Goal: Obtain resource: Download file/media

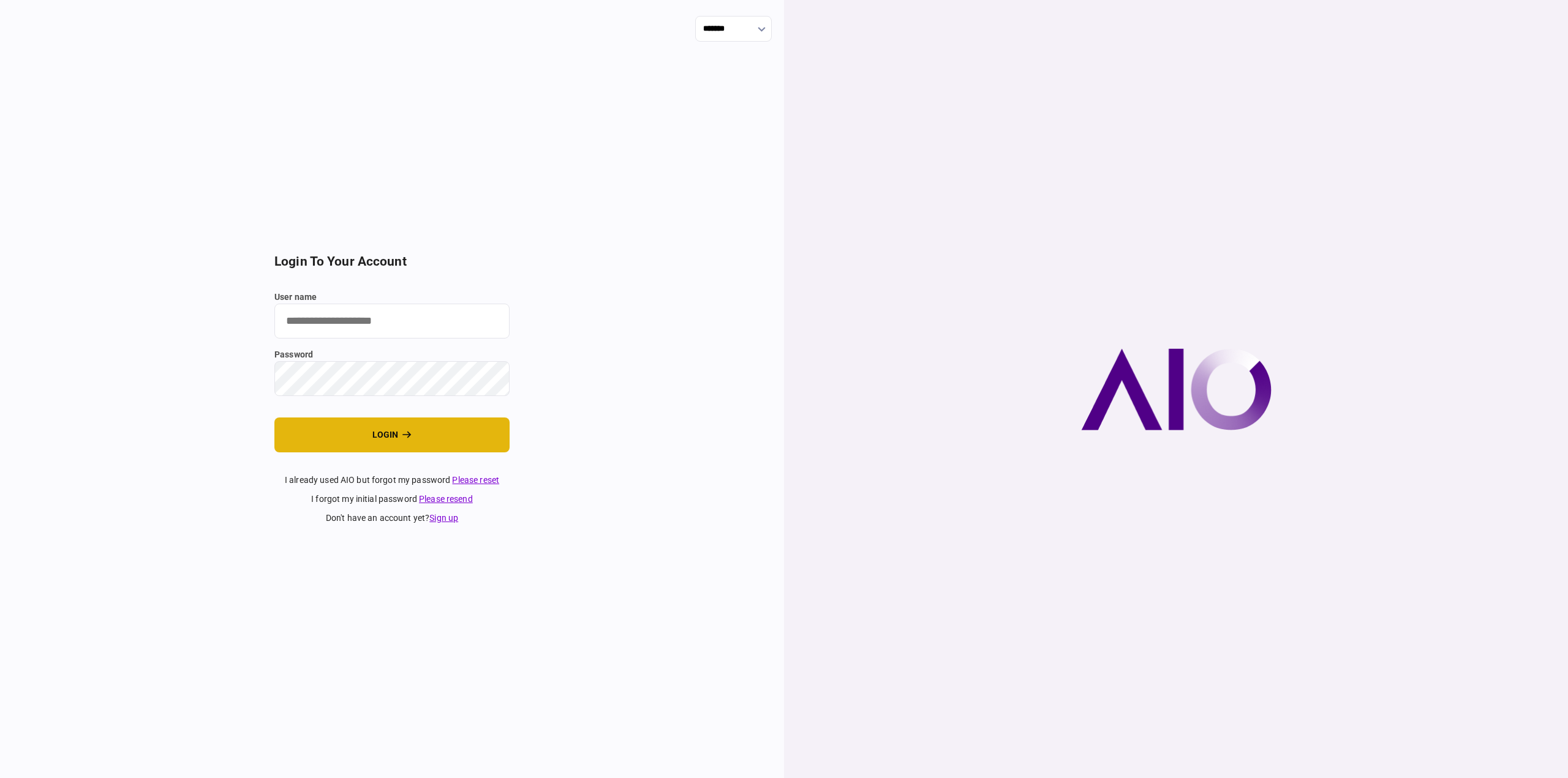
type input "********"
click at [375, 437] on button "login" at bounding box center [392, 435] width 235 height 35
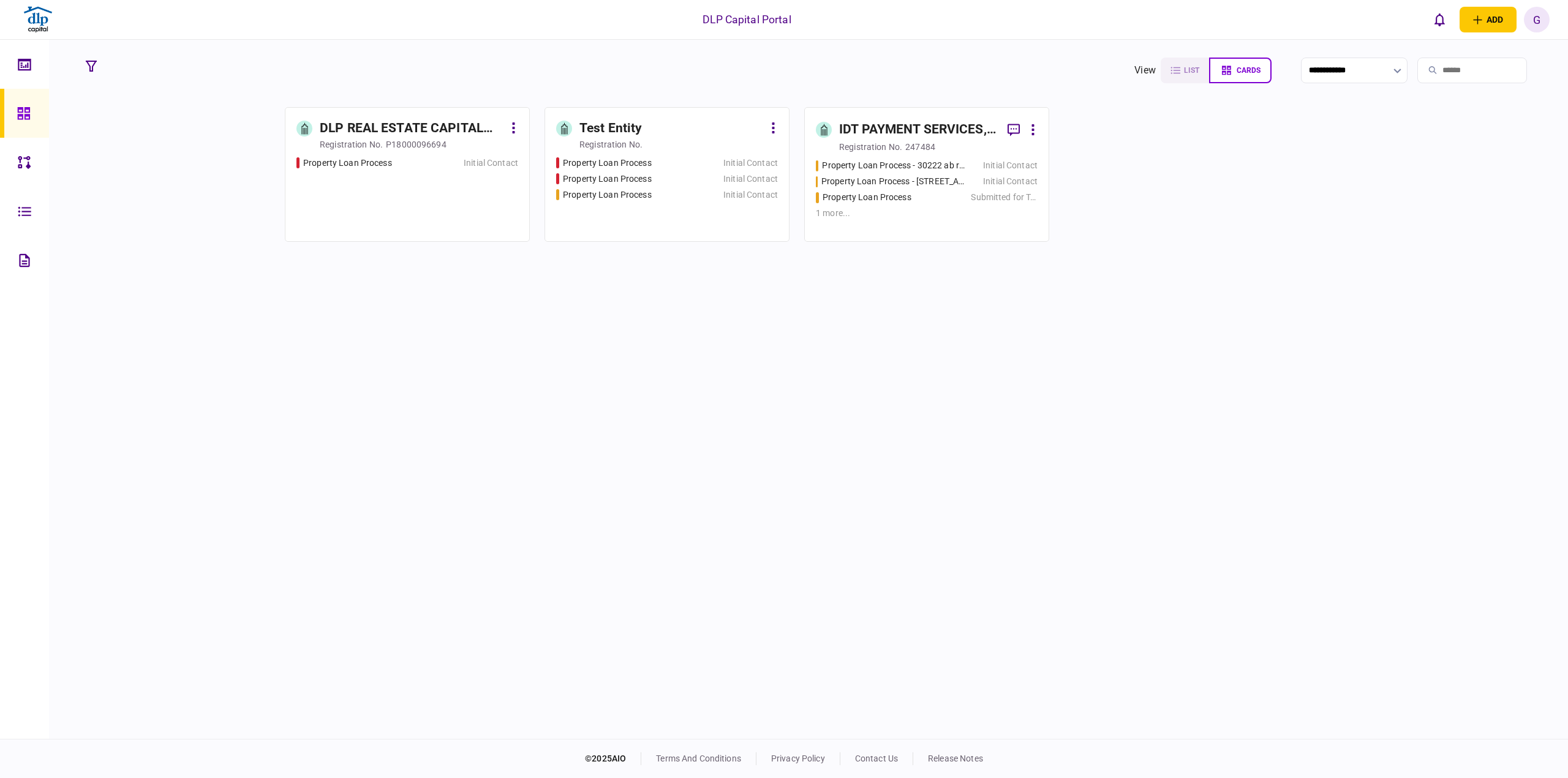
click at [604, 363] on div "DLP REAL ESTATE CAPITAL INC. registration no. P18000096694 Property Loan Proces…" at bounding box center [809, 421] width 1457 height 629
click at [868, 133] on div "IDT PAYMENT SERVICES, INC" at bounding box center [917, 130] width 158 height 20
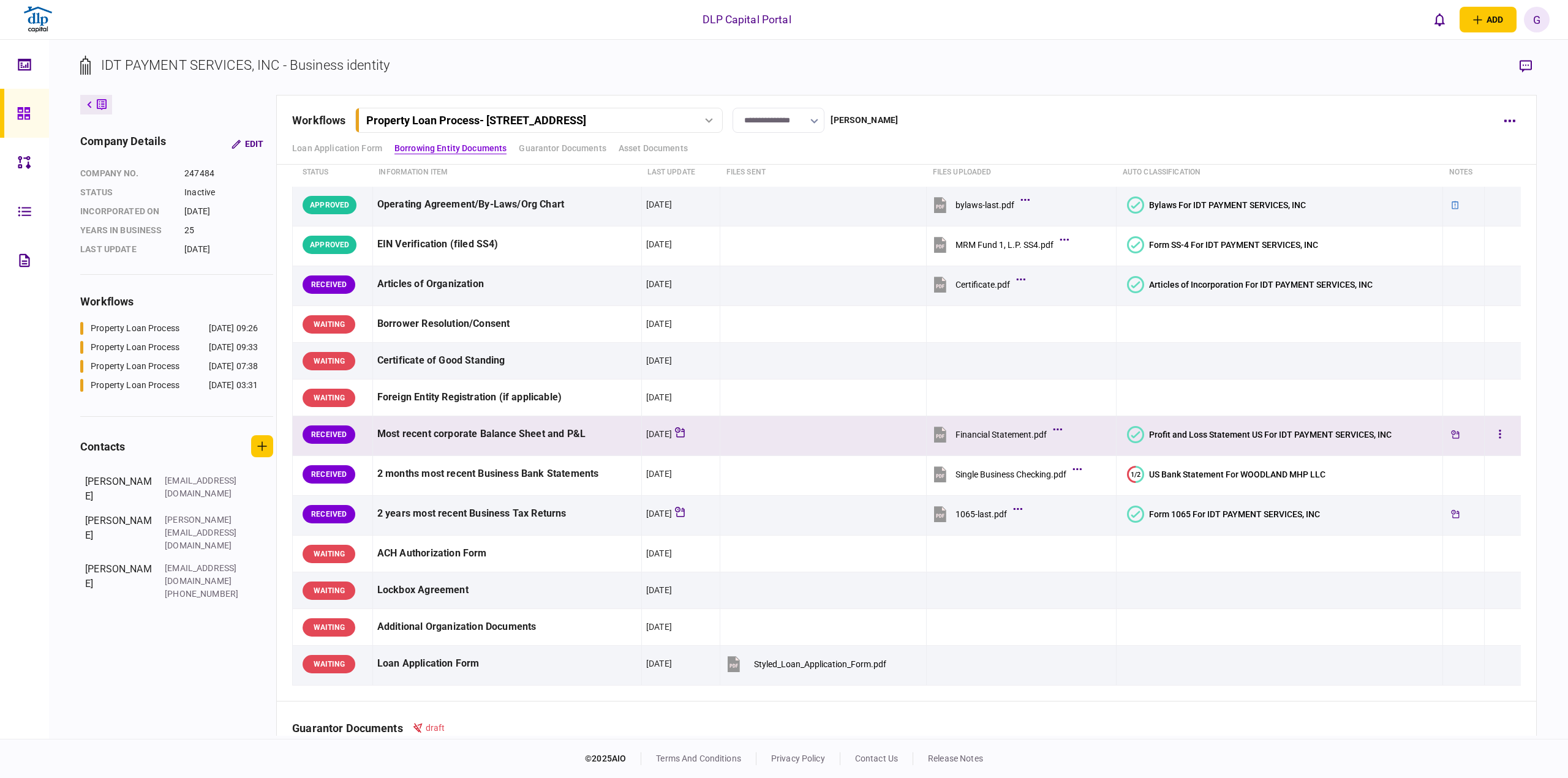
scroll to position [122, 0]
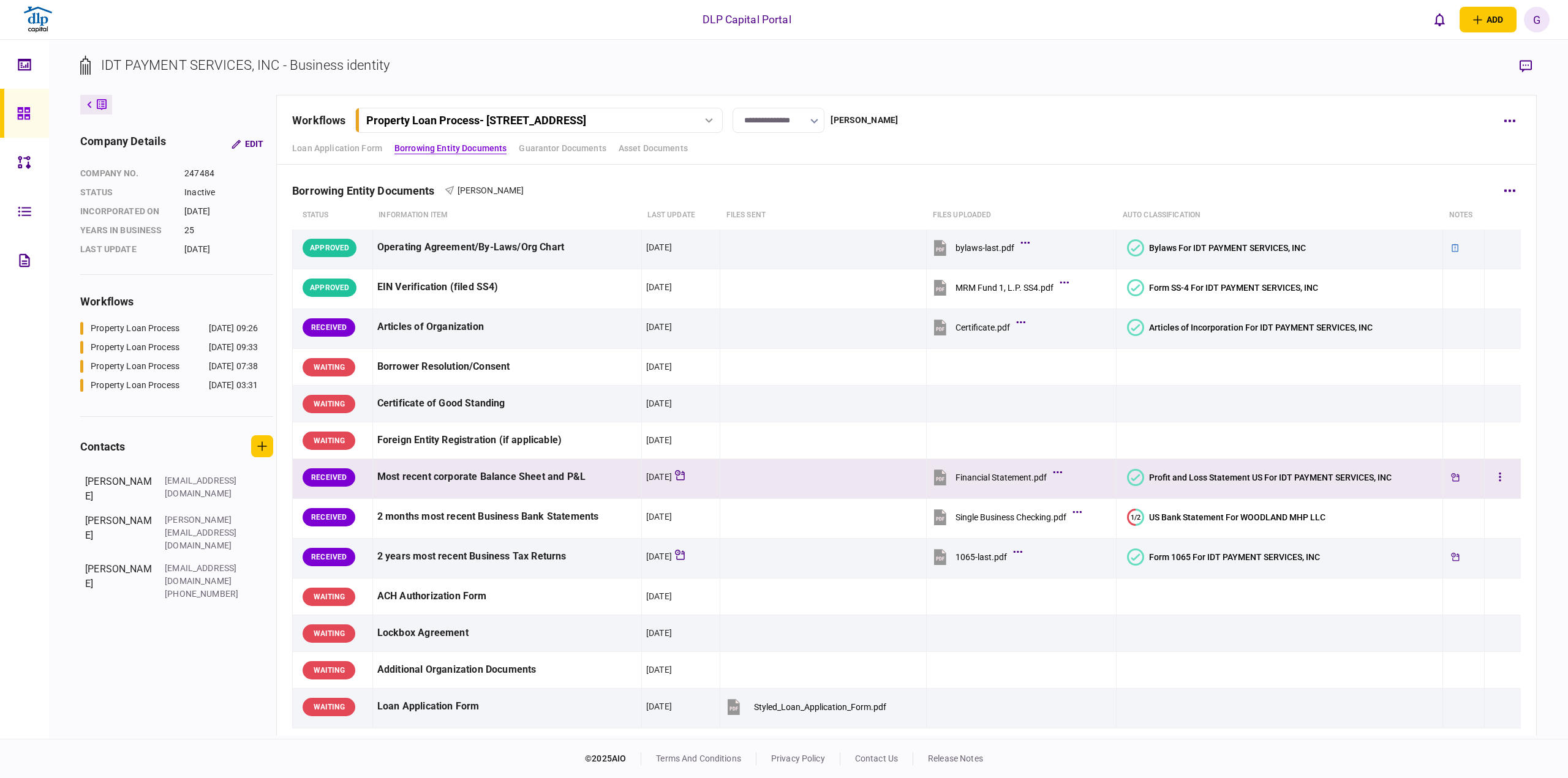
click at [1236, 469] on button "Profit and Loss Statement US For IDT PAYMENT SERVICES, INC" at bounding box center [1259, 477] width 264 height 17
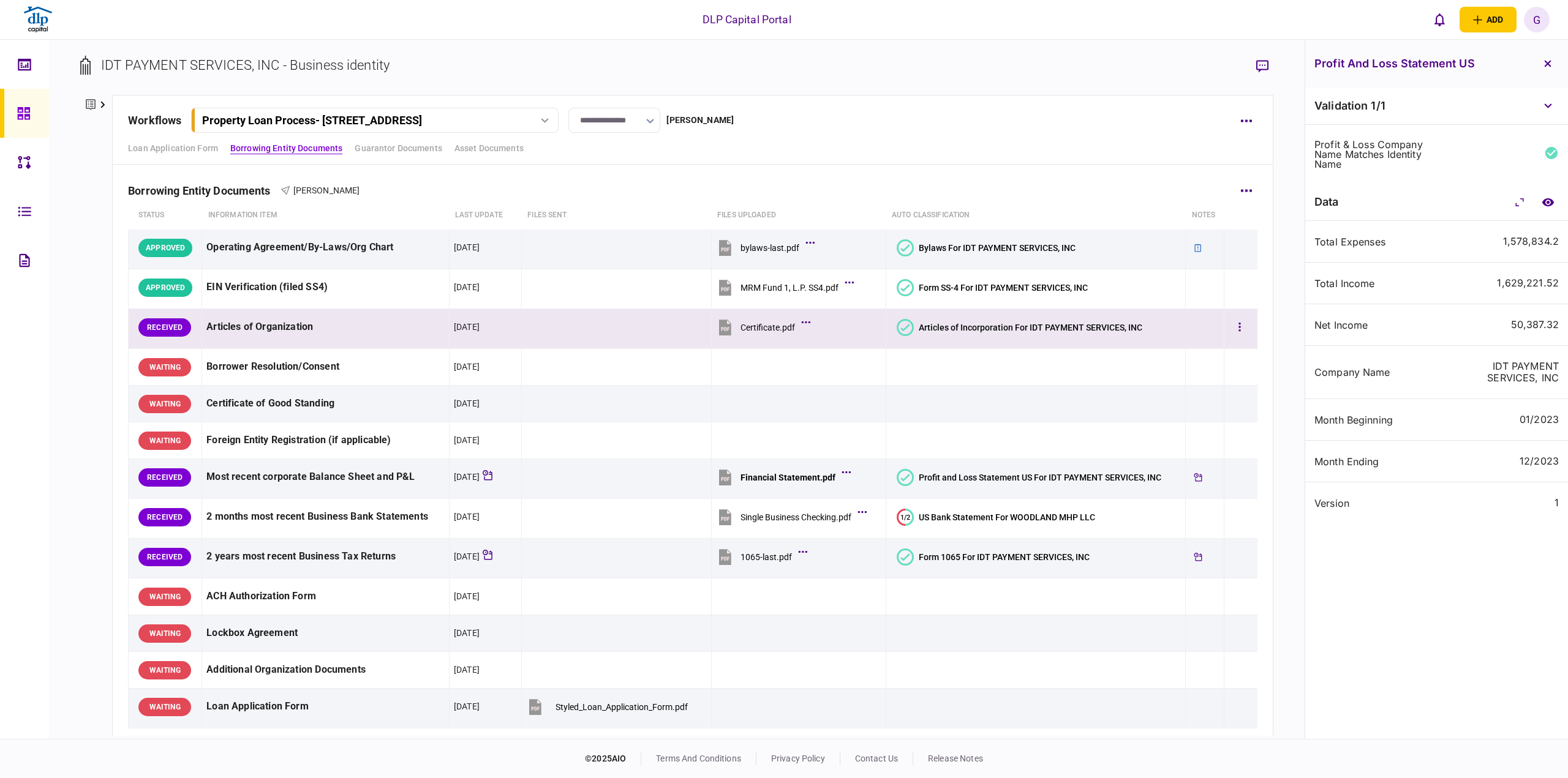
click at [928, 323] on div "Articles of Incorporation For IDT PAYMENT SERVICES, INC" at bounding box center [1030, 327] width 223 height 10
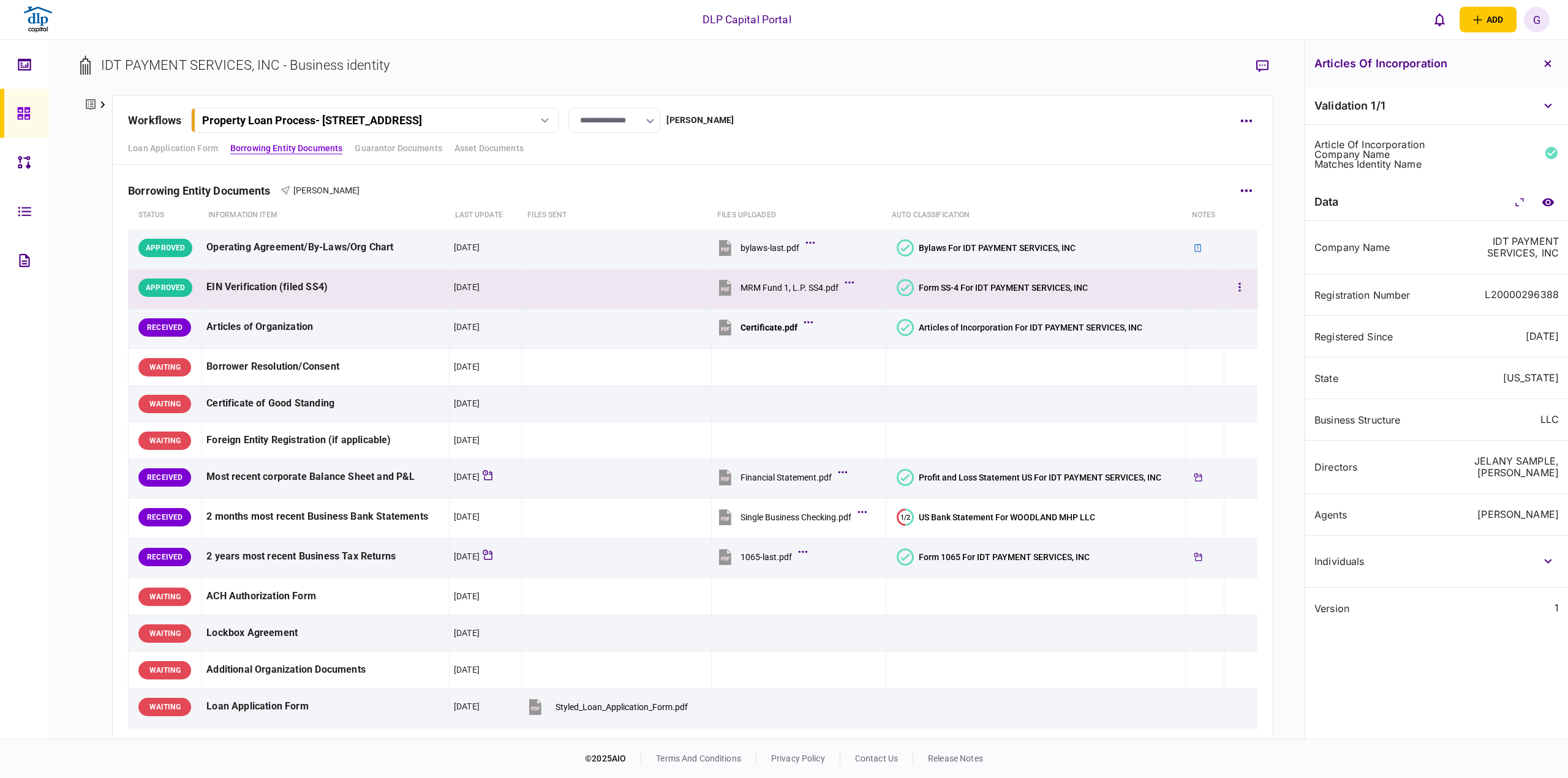
click at [954, 291] on div "Form SS-4 For IDT PAYMENT SERVICES, INC" at bounding box center [1003, 288] width 169 height 10
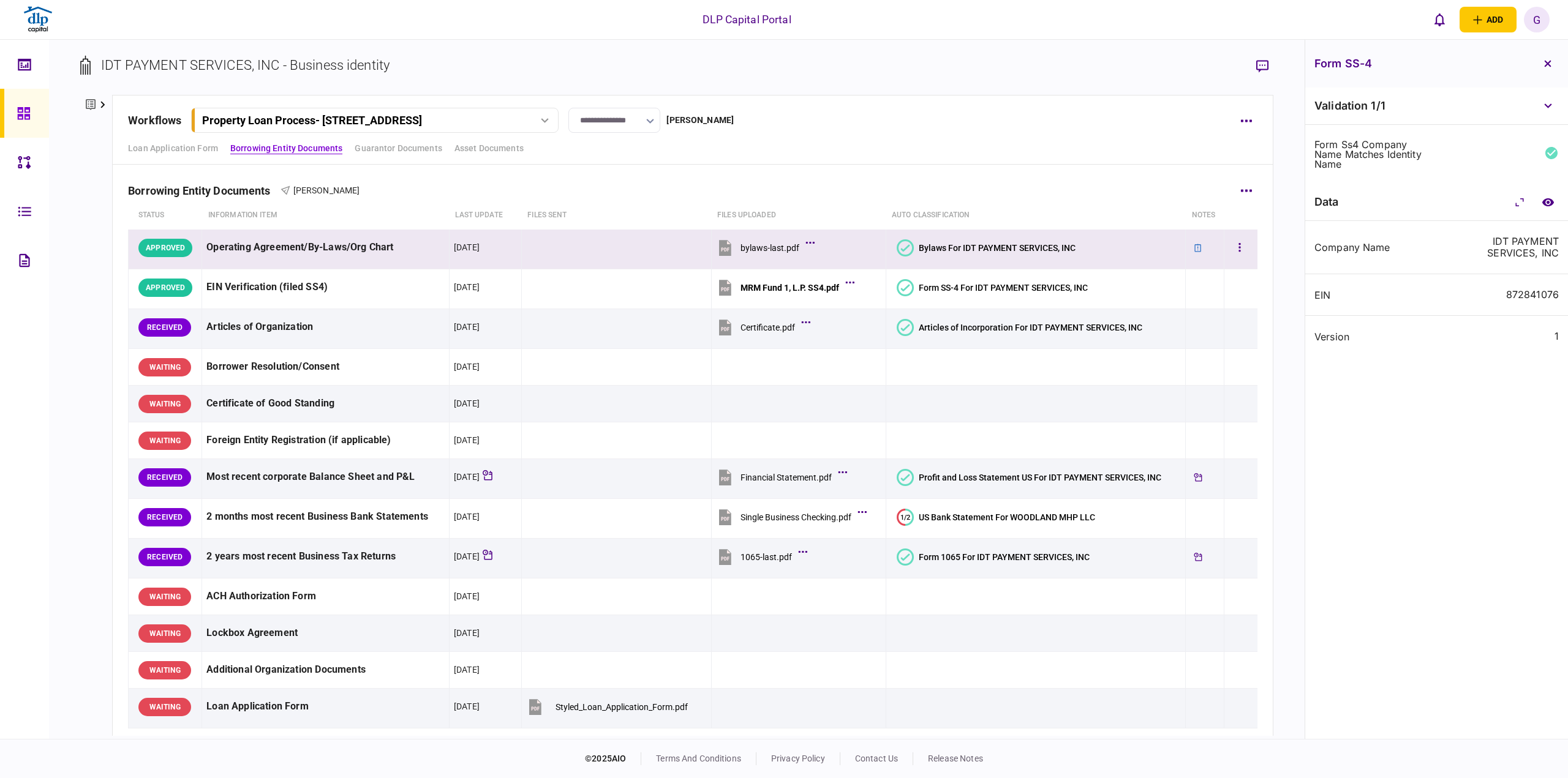
click at [941, 236] on section "Bylaws For IDT PAYMENT SERVICES, INC" at bounding box center [1039, 248] width 285 height 27
click at [946, 247] on div "Bylaws For IDT PAYMENT SERVICES, INC" at bounding box center [996, 248] width 157 height 10
click at [1424, 333] on div "Total Abbreviation BL" at bounding box center [1436, 327] width 262 height 42
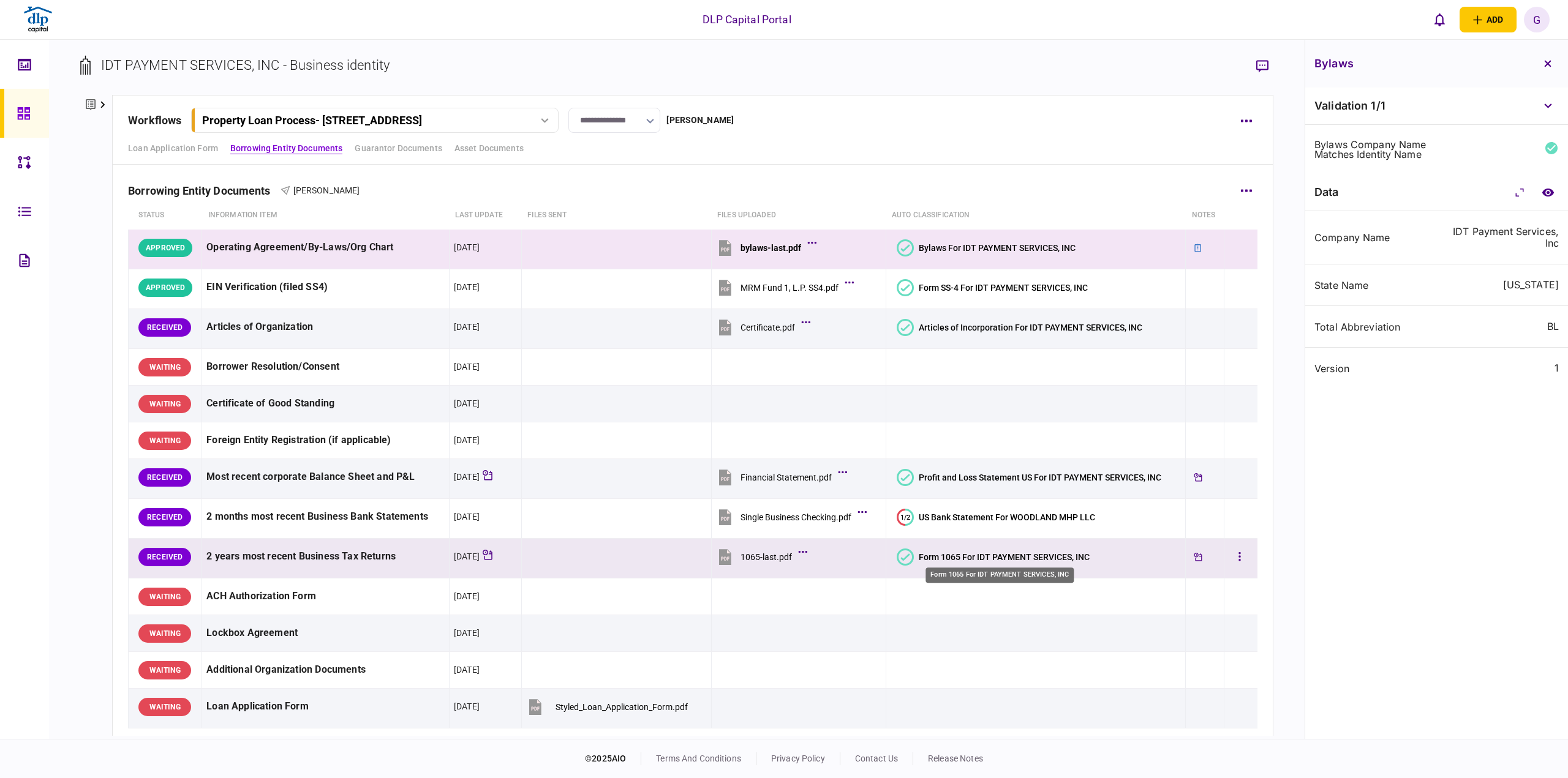
click at [955, 555] on div "Form 1065 For IDT PAYMENT SERVICES, INC" at bounding box center [1003, 557] width 171 height 10
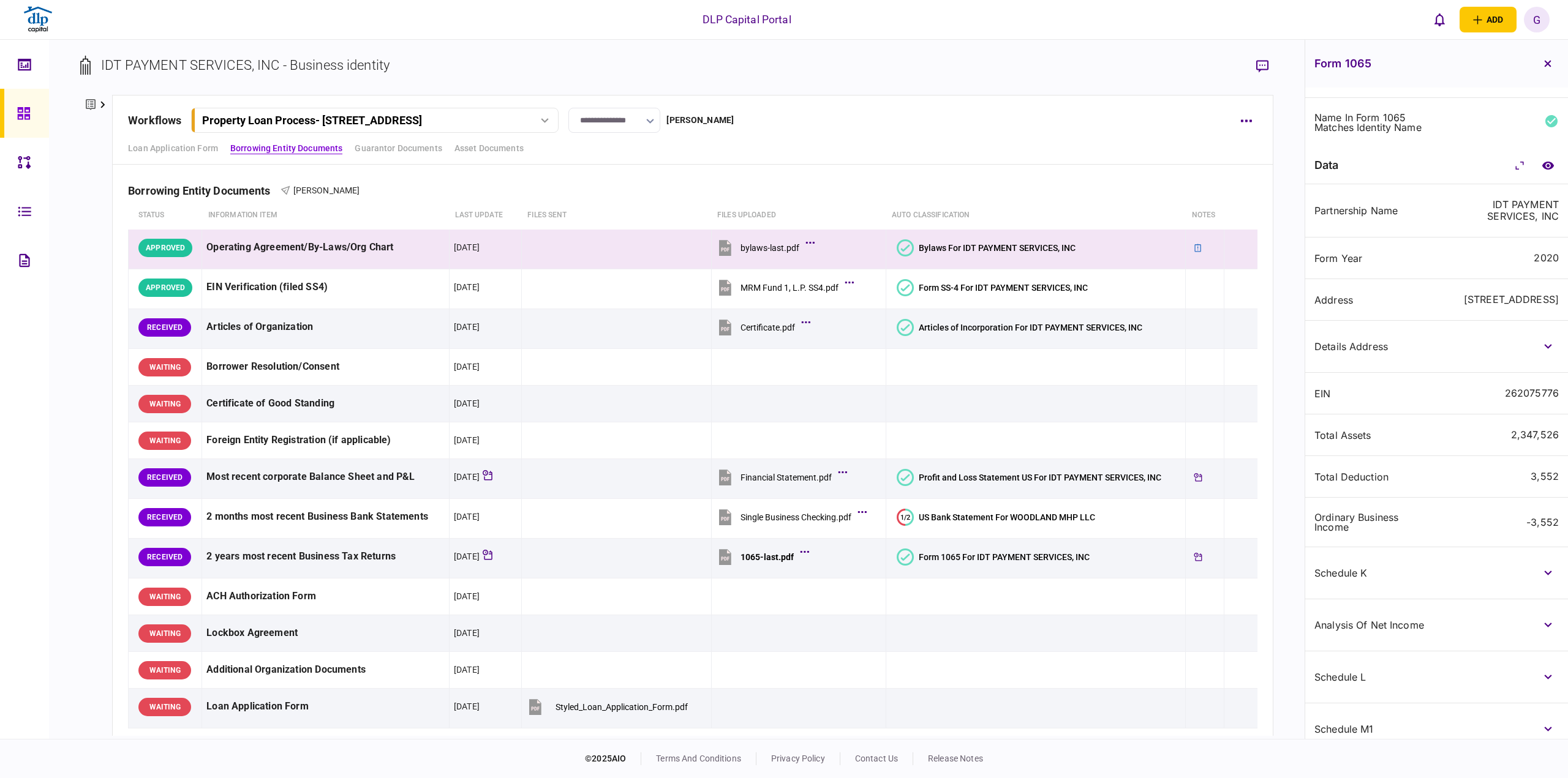
scroll to position [0, 0]
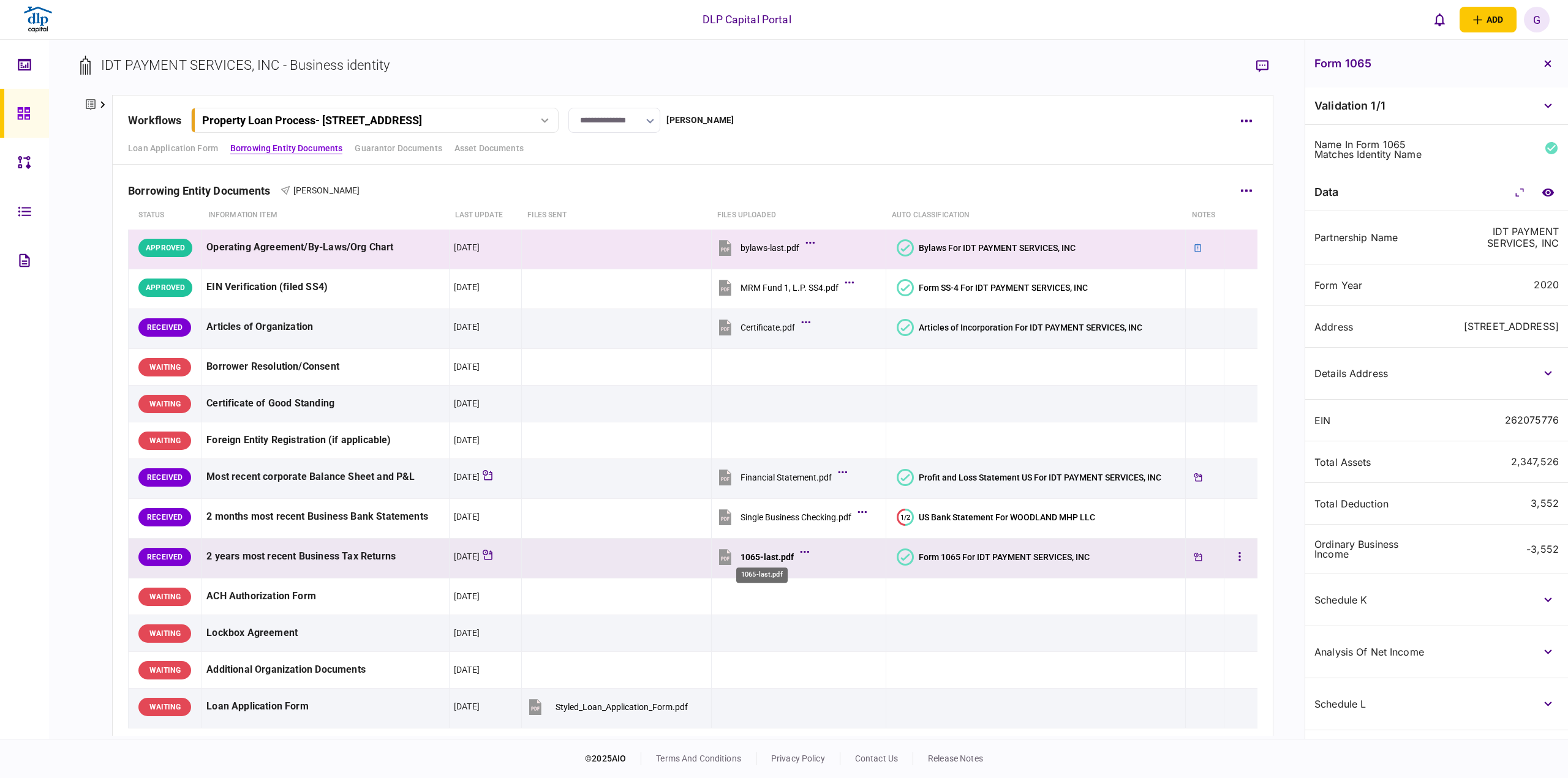
click at [765, 553] on div "1065-last.pdf" at bounding box center [766, 557] width 53 height 10
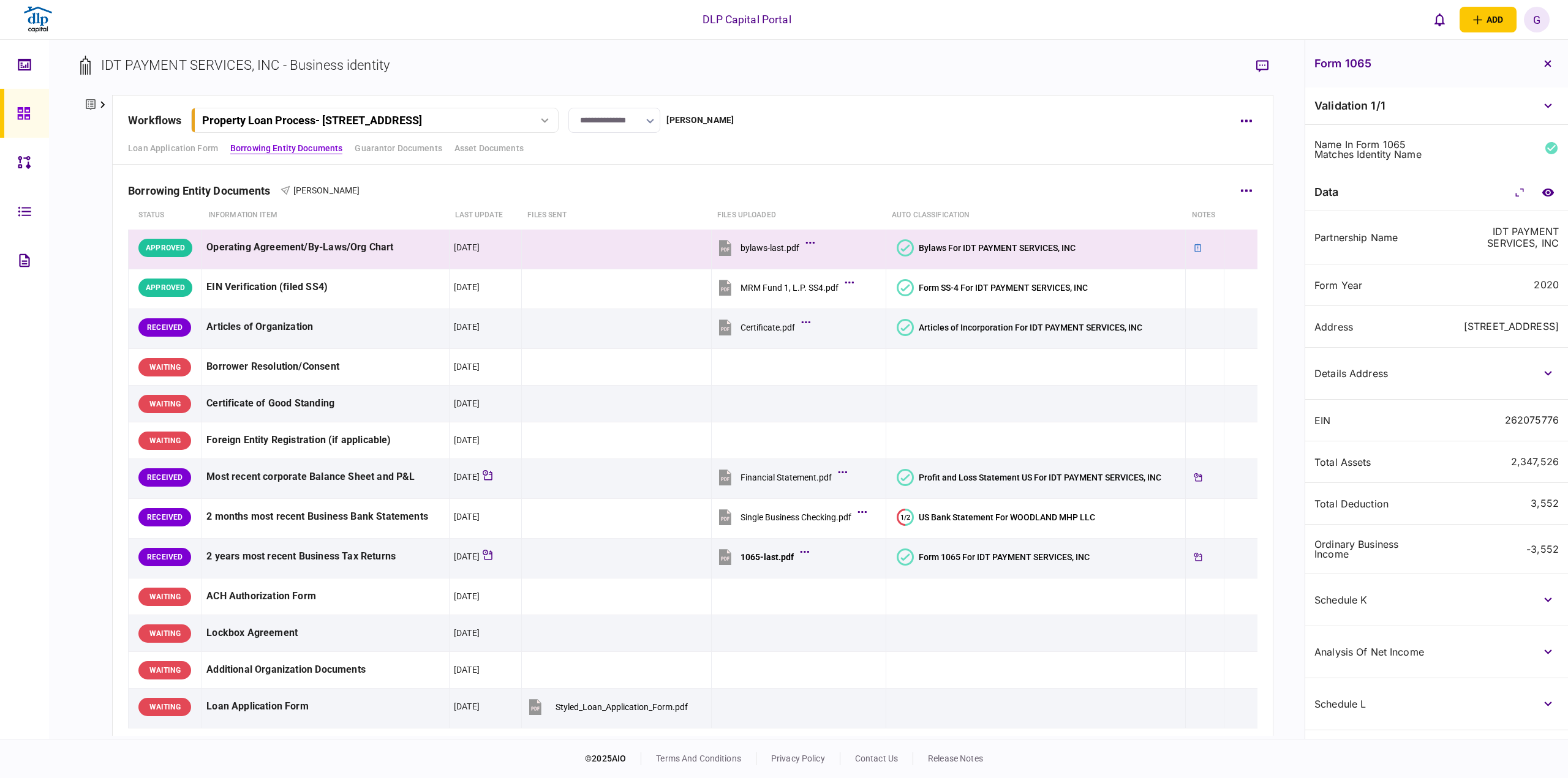
click at [1201, 193] on div "Borrowing Entity Documents John Jackson" at bounding box center [692, 182] width 1129 height 37
